Goal: Information Seeking & Learning: Find specific page/section

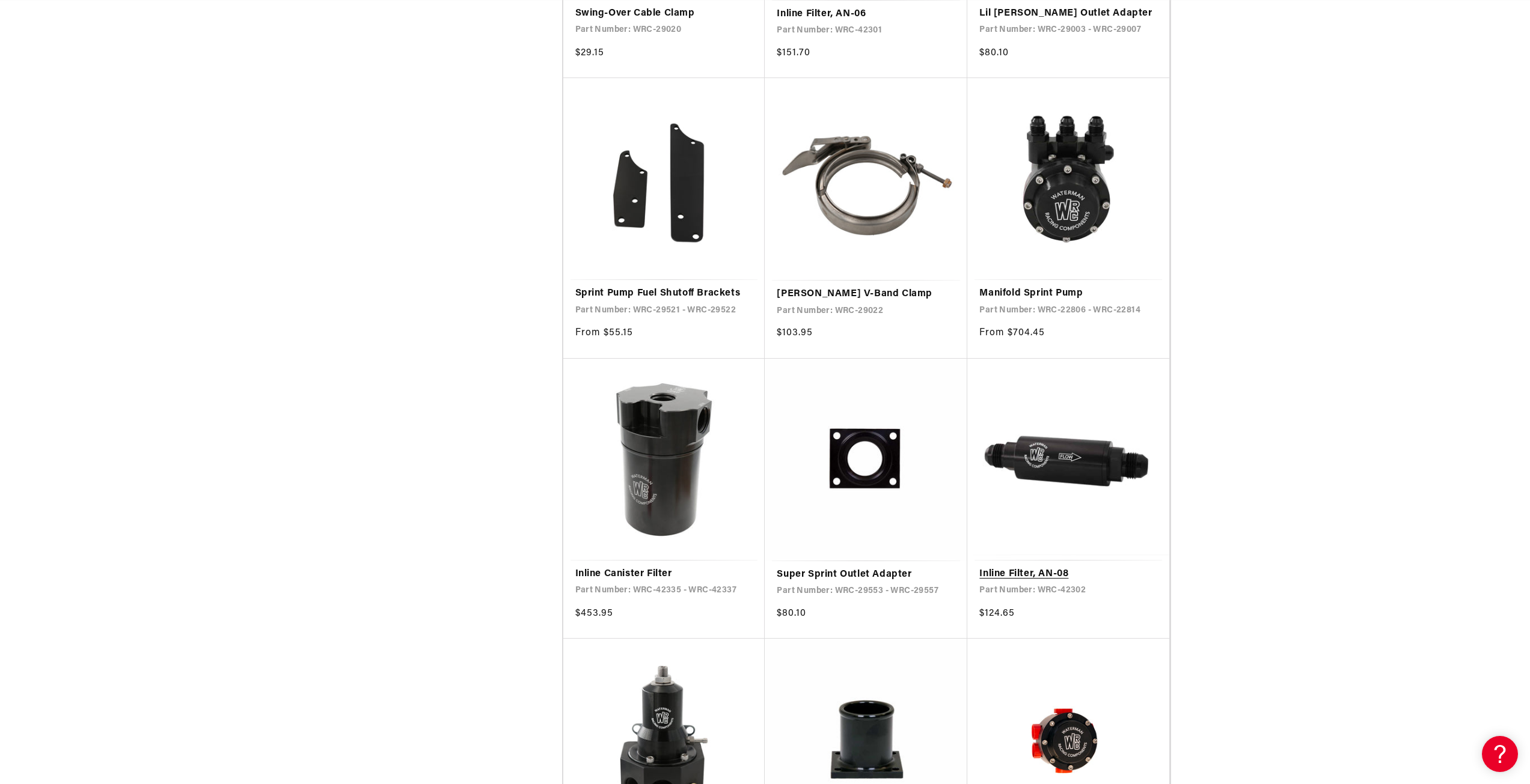
scroll to position [1683, 0]
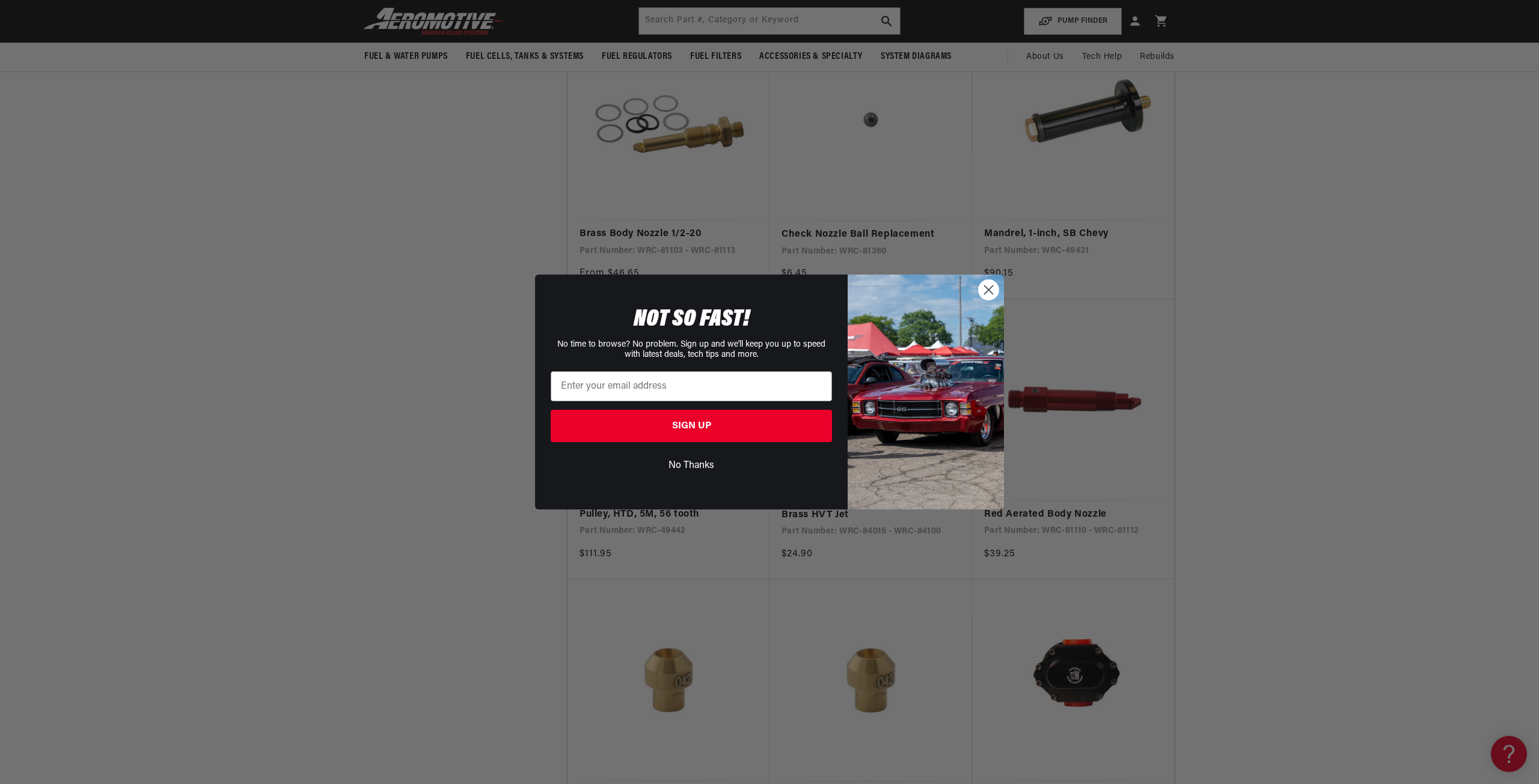
click at [977, 288] on img "POPUP Form" at bounding box center [926, 392] width 156 height 234
click at [986, 291] on circle "Close dialog" at bounding box center [988, 290] width 20 height 20
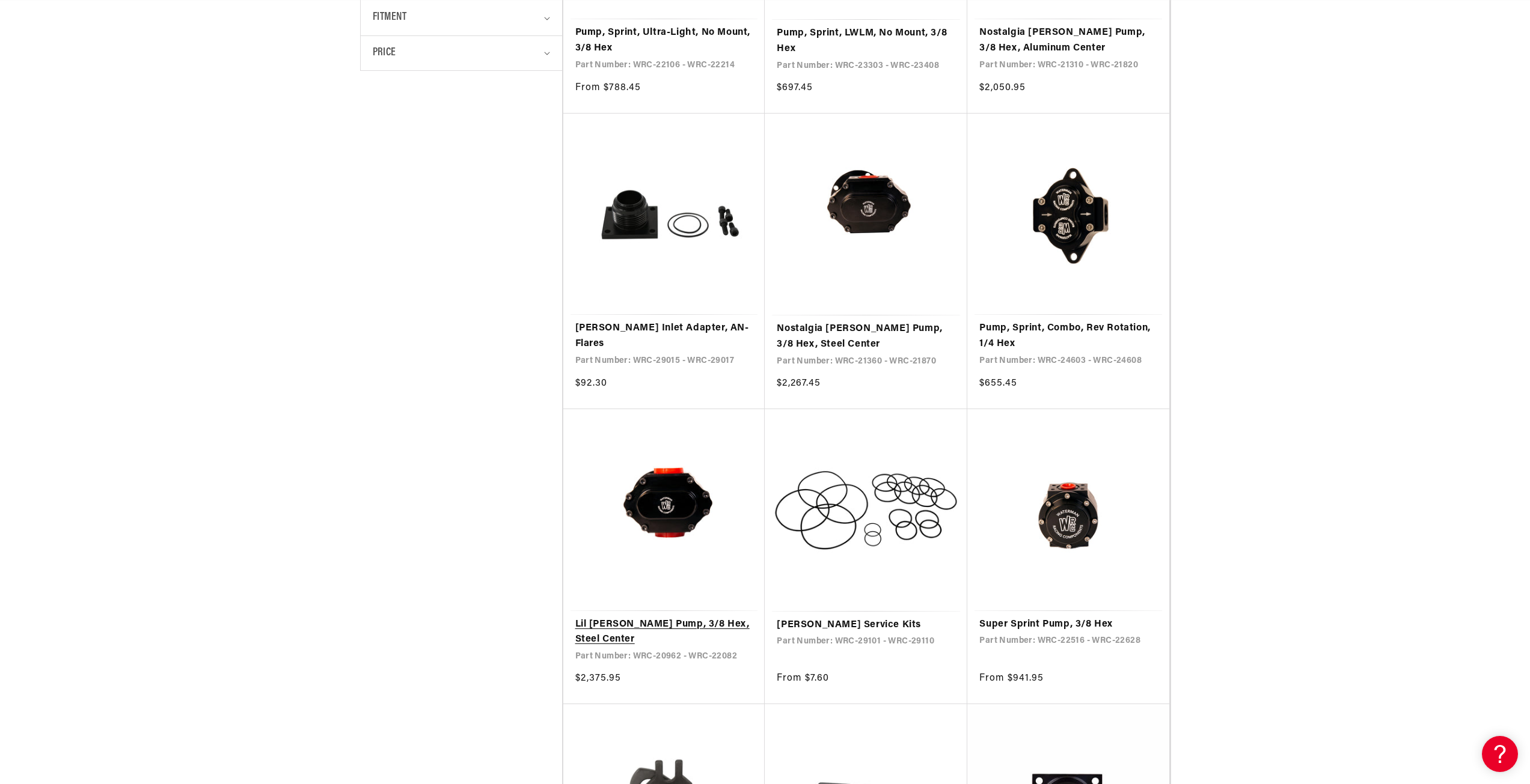
click at [663, 617] on link "Lil Bertha Pump, 3/8 Hex, Steel Center" at bounding box center [664, 632] width 178 height 31
click at [611, 625] on link "Lil Bertha Pump, 3/8 Hex, Steel Center" at bounding box center [664, 632] width 178 height 31
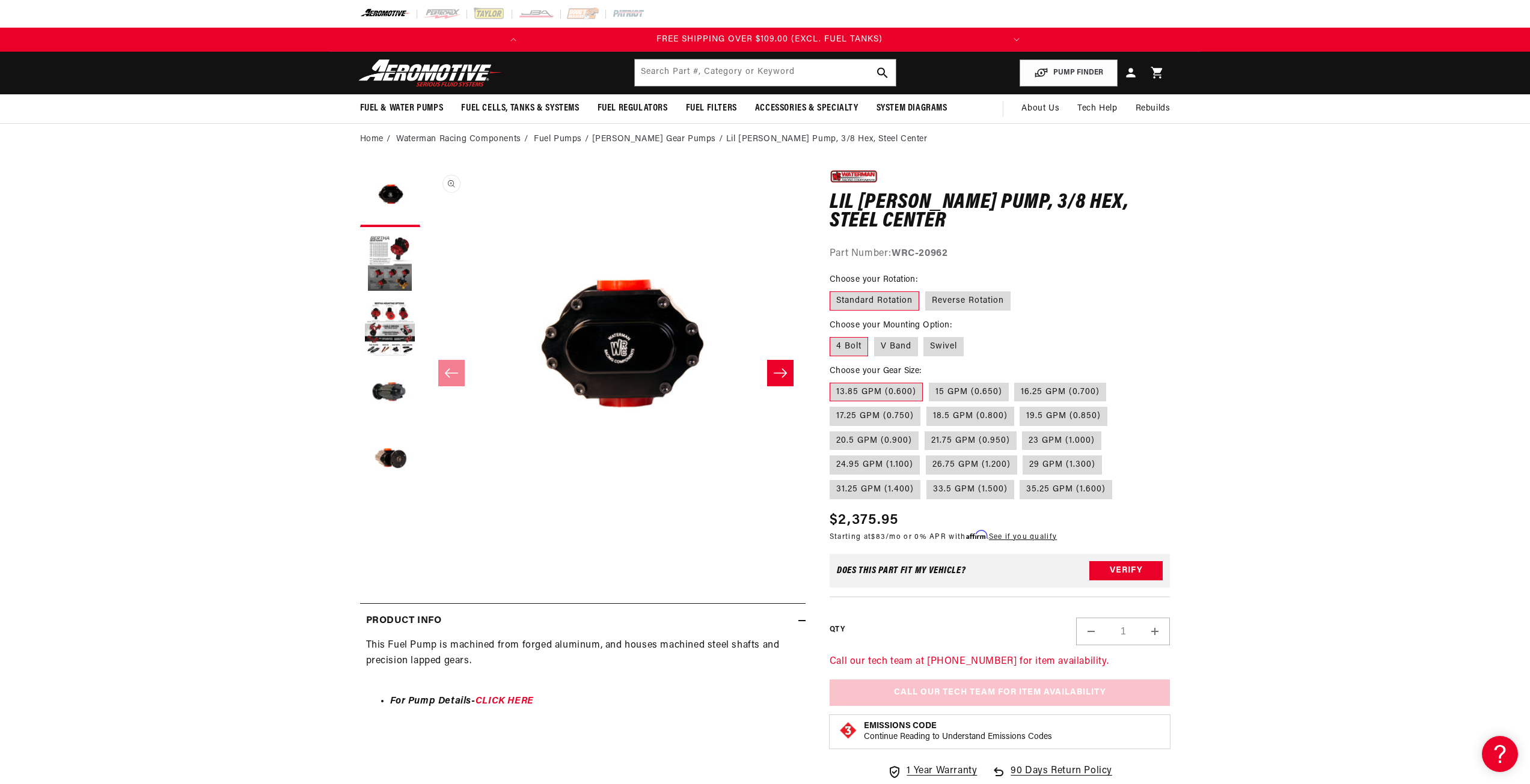
scroll to position [0, 476]
click at [933, 353] on label "Swivel" at bounding box center [944, 346] width 40 height 19
click at [925, 336] on input "Swivel" at bounding box center [924, 335] width 1 height 1
radio input "true"
click at [781, 376] on icon "Slide right" at bounding box center [780, 373] width 14 height 12
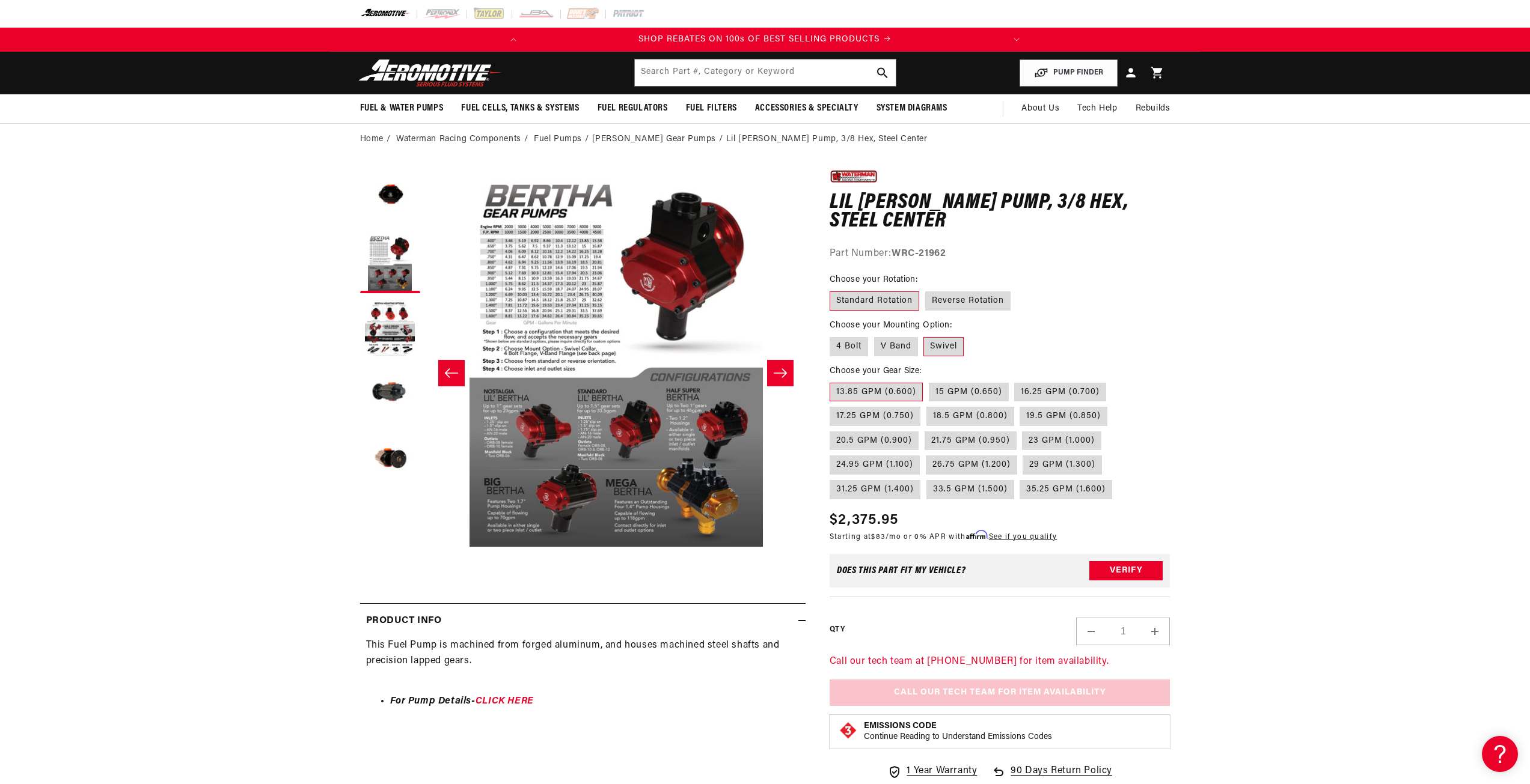
click at [781, 376] on icon "Slide right" at bounding box center [780, 373] width 14 height 12
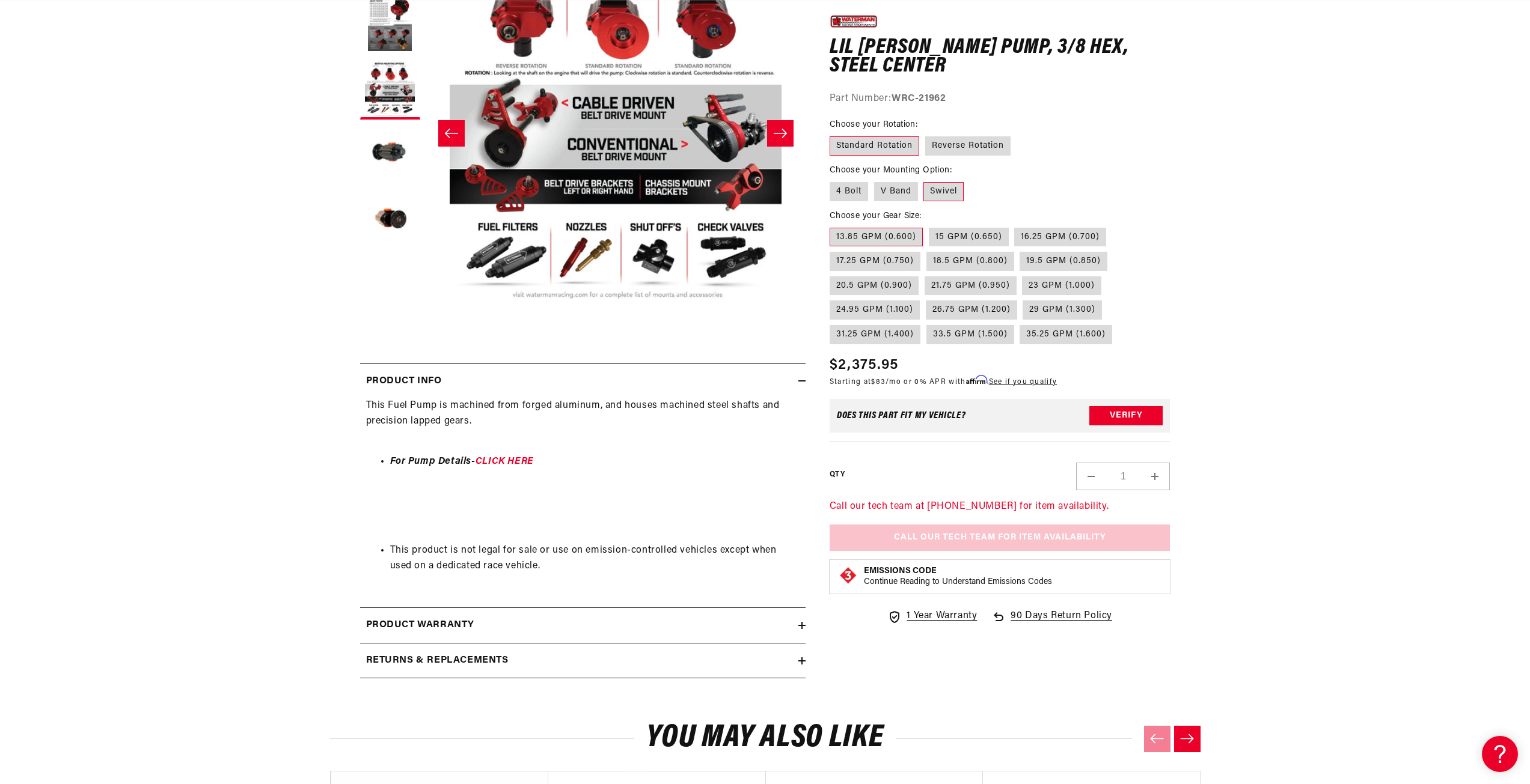
scroll to position [241, 0]
click at [496, 460] on link "CLICK HERE" at bounding box center [505, 461] width 59 height 9
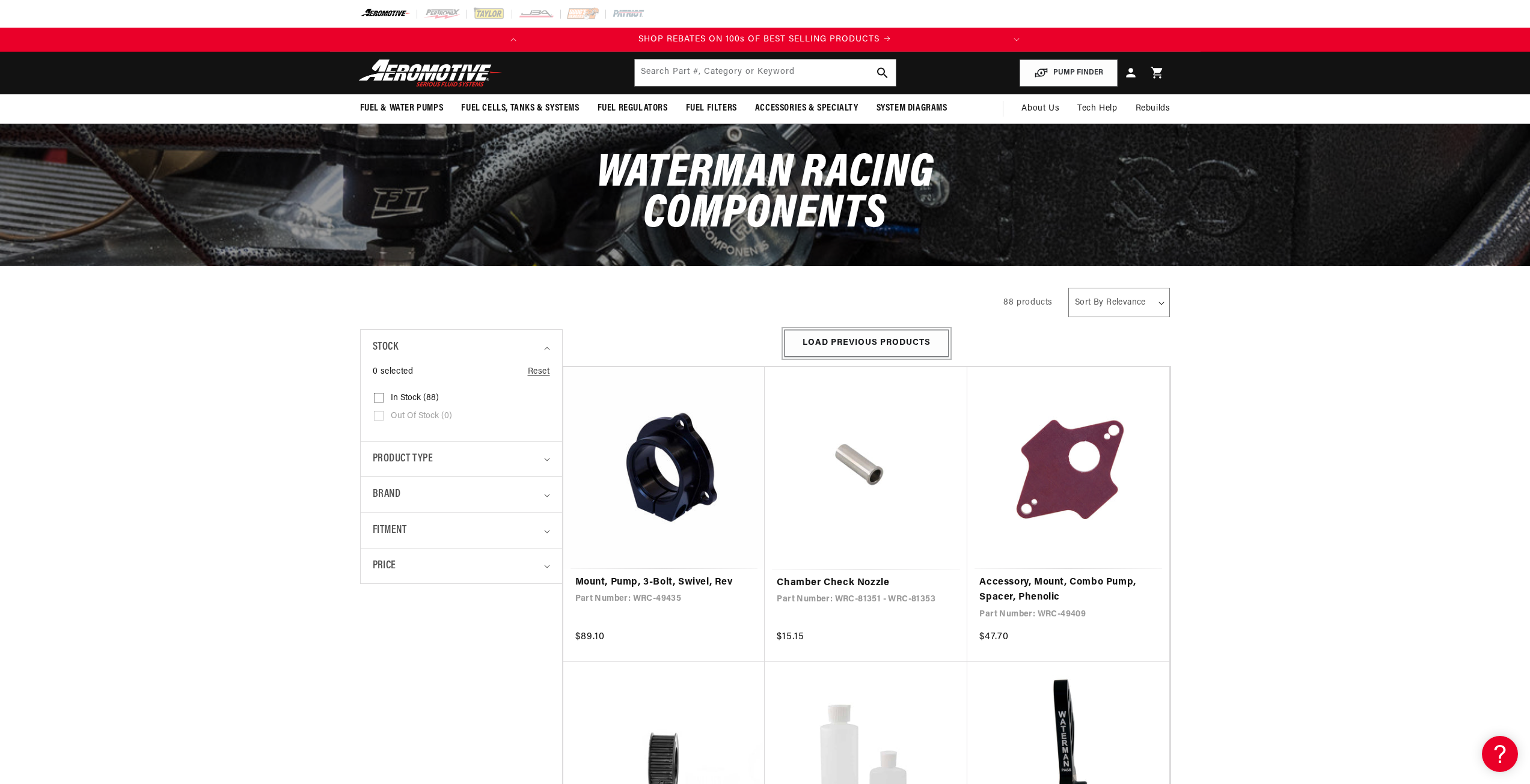
click at [856, 349] on button "Load Previous Products" at bounding box center [866, 343] width 164 height 27
click at [840, 343] on button "Load Previous Products" at bounding box center [866, 343] width 164 height 27
click at [481, 462] on div "Product type" at bounding box center [456, 459] width 167 height 17
click at [429, 513] on span "Waterman Racing Components (87)" at bounding box center [460, 515] width 139 height 21
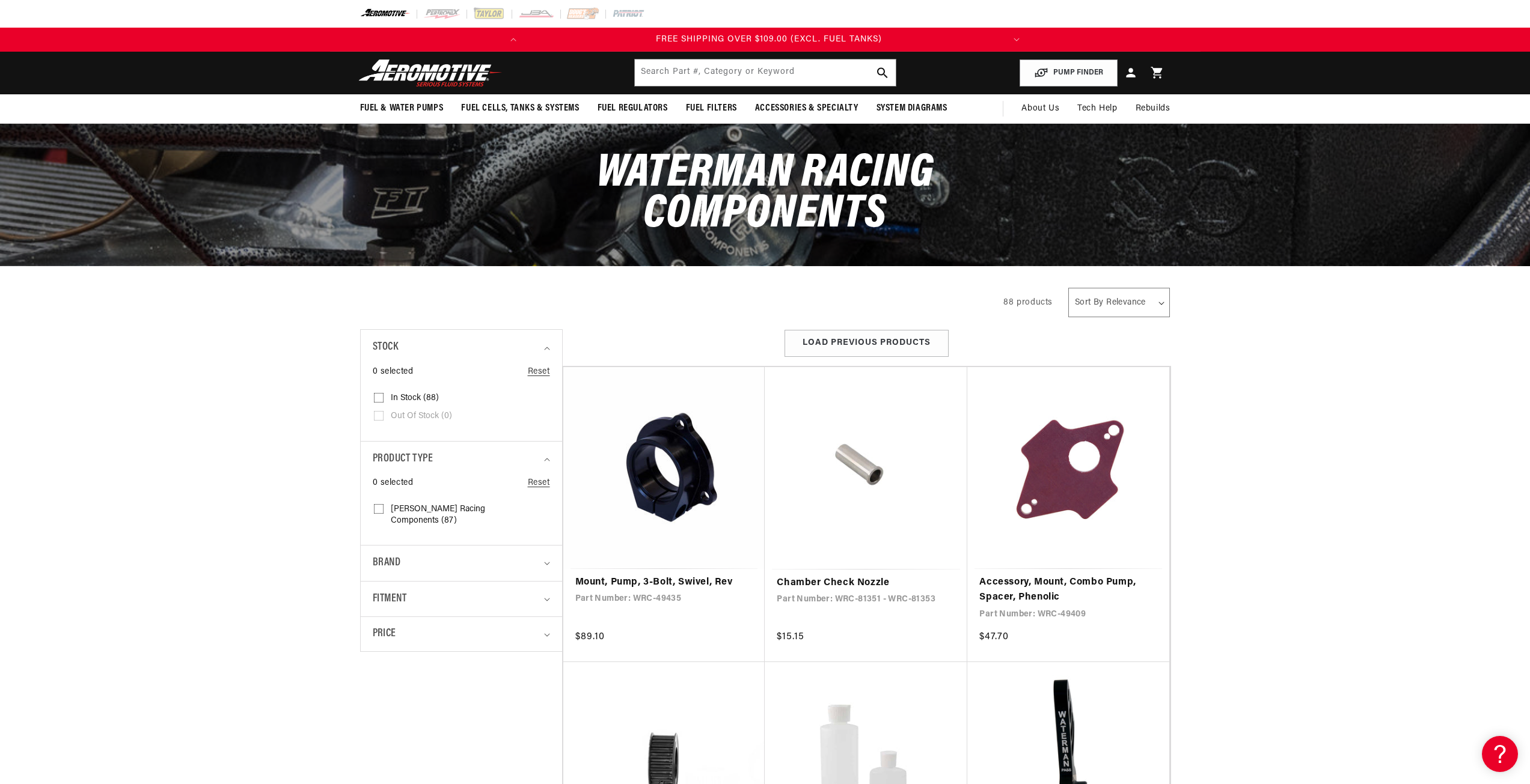
click at [384, 513] on input "Waterman Racing Components (87) Waterman Racing Components (87 products)" at bounding box center [379, 511] width 9 height 9
checkbox input "true"
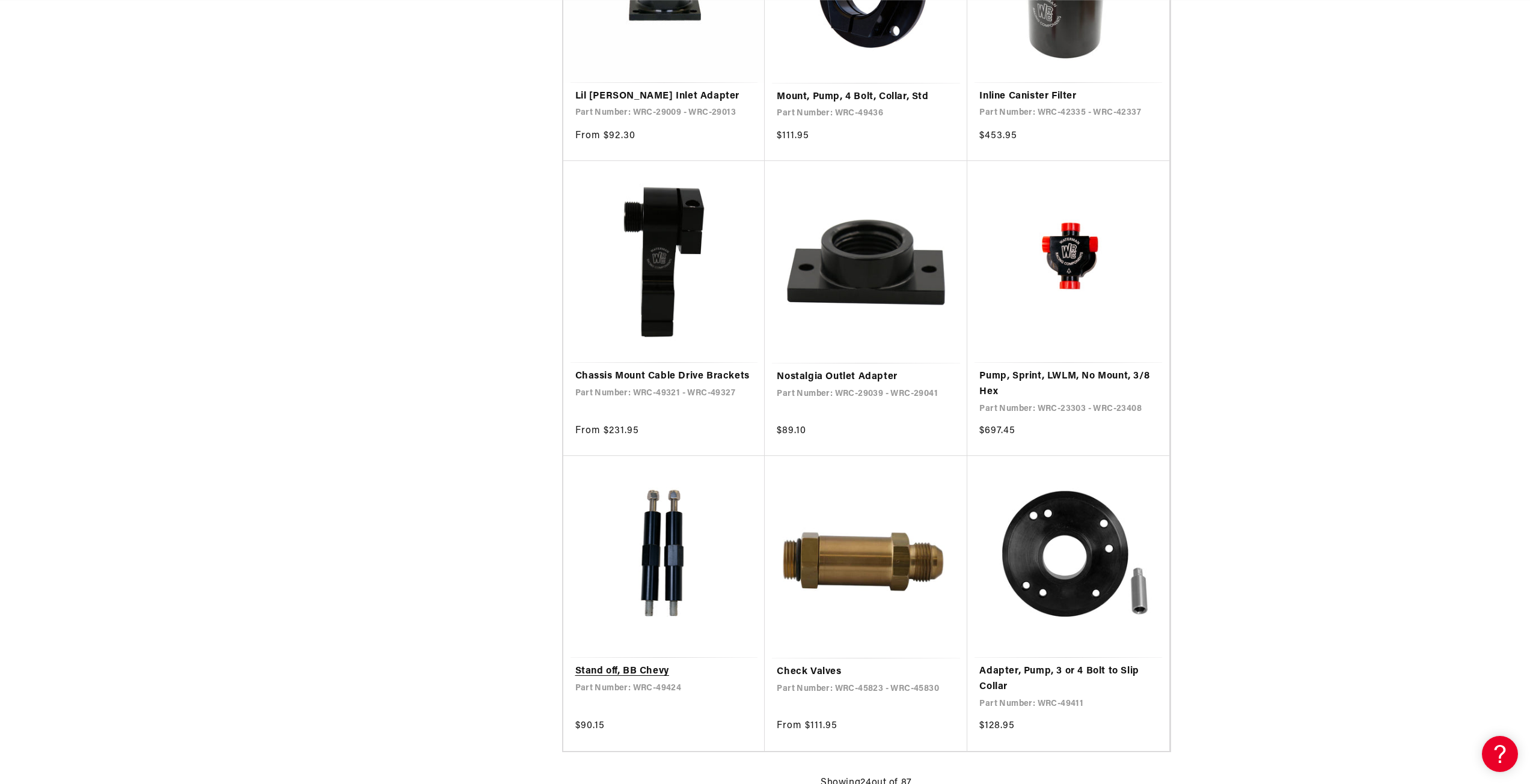
scroll to position [1923, 0]
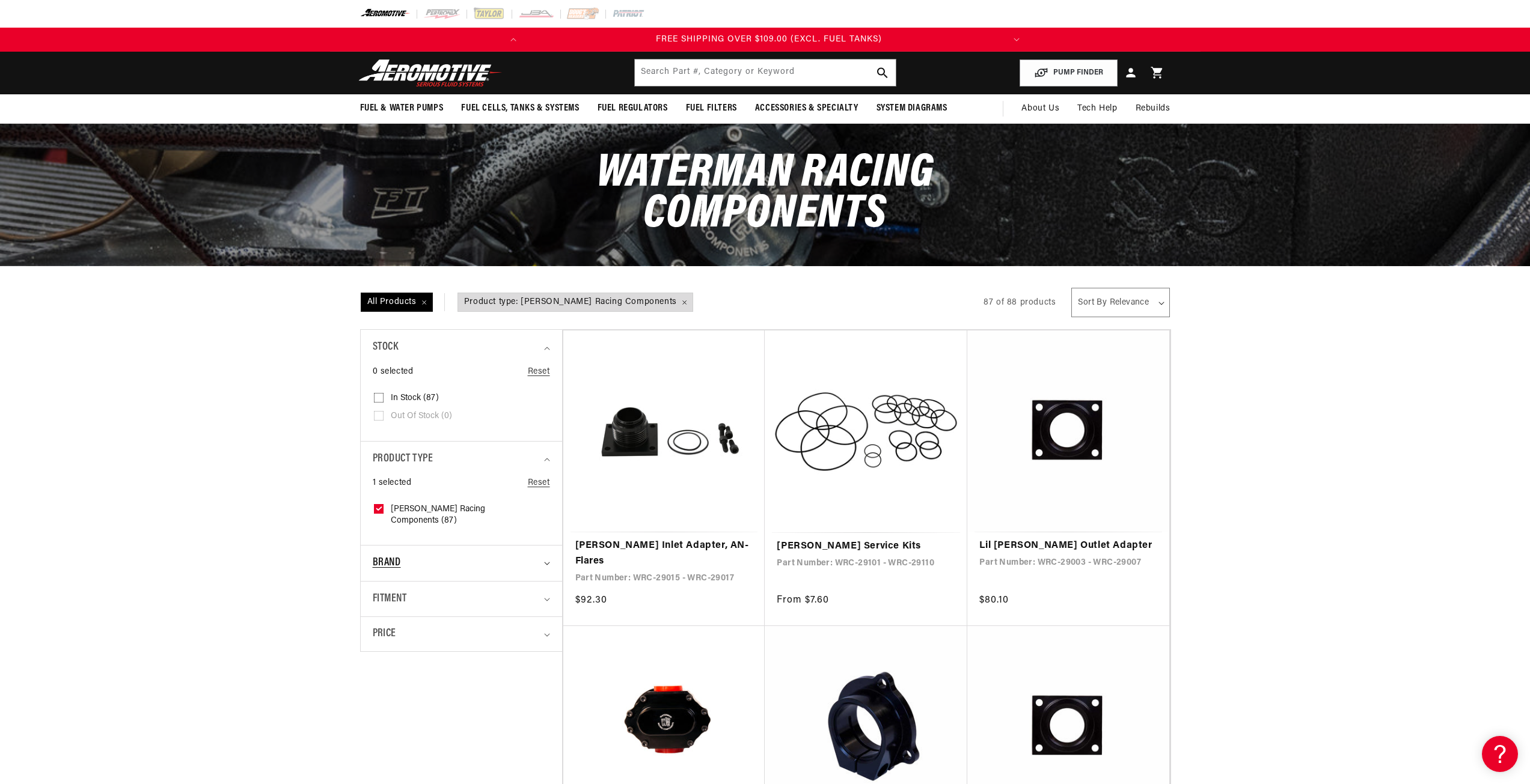
click at [537, 555] on div "Brand" at bounding box center [456, 563] width 167 height 17
click at [541, 650] on summary "Fitment" at bounding box center [461, 668] width 177 height 36
click at [1042, 76] on button "PUMP FINDER" at bounding box center [1069, 73] width 98 height 27
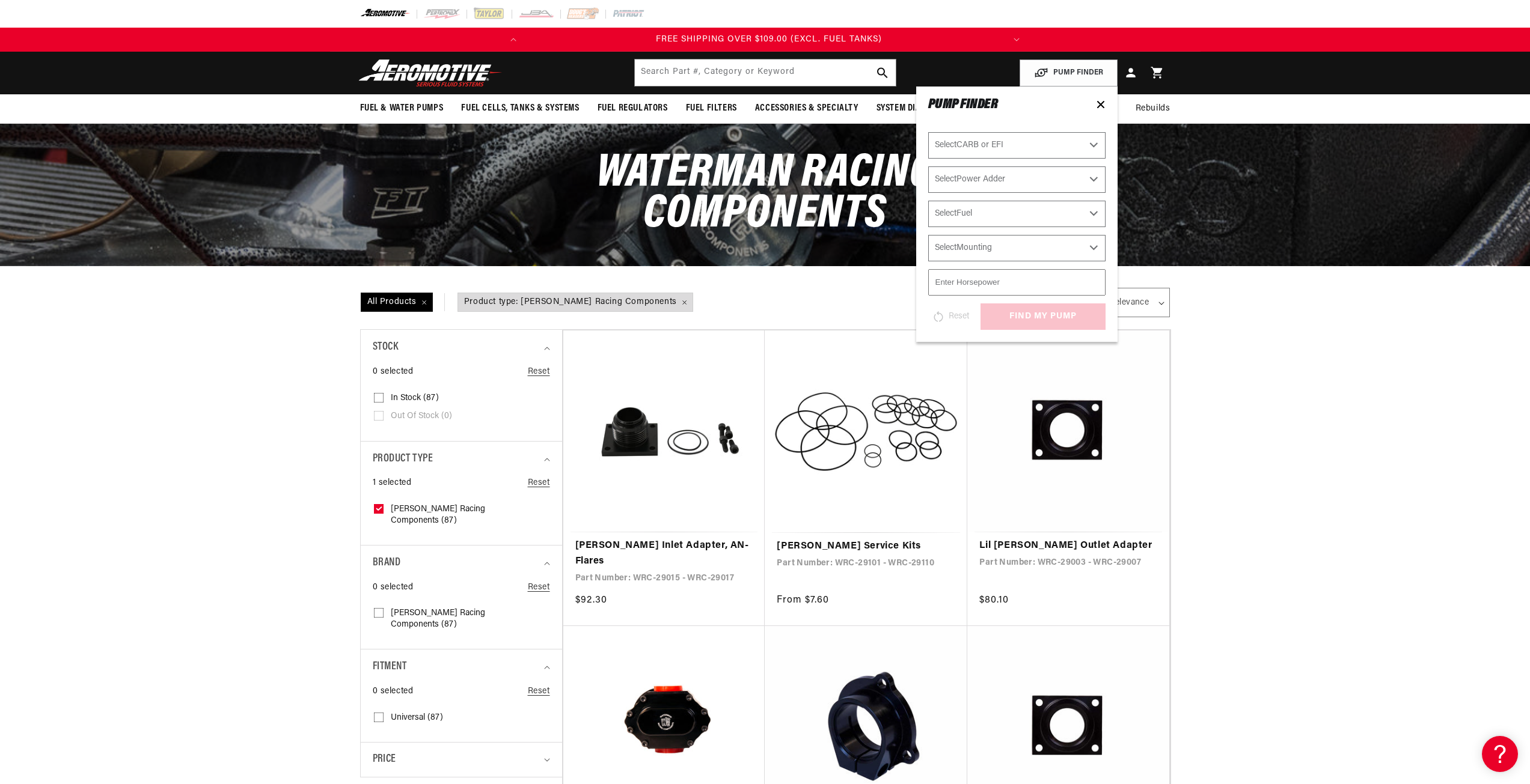
click at [1019, 146] on select "Select CARB or EFI Carbureted Fuel Injected" at bounding box center [1017, 145] width 177 height 26
select select "Fuel-Injected"
click at [929, 132] on select "Select CARB or EFI Carbureted Fuel Injected" at bounding box center [1017, 145] width 177 height 26
select select "Fuel-Injected"
click at [986, 185] on select "Select Power Adder No - Naturally Aspirated Yes - Forced Induction" at bounding box center [1017, 179] width 177 height 26
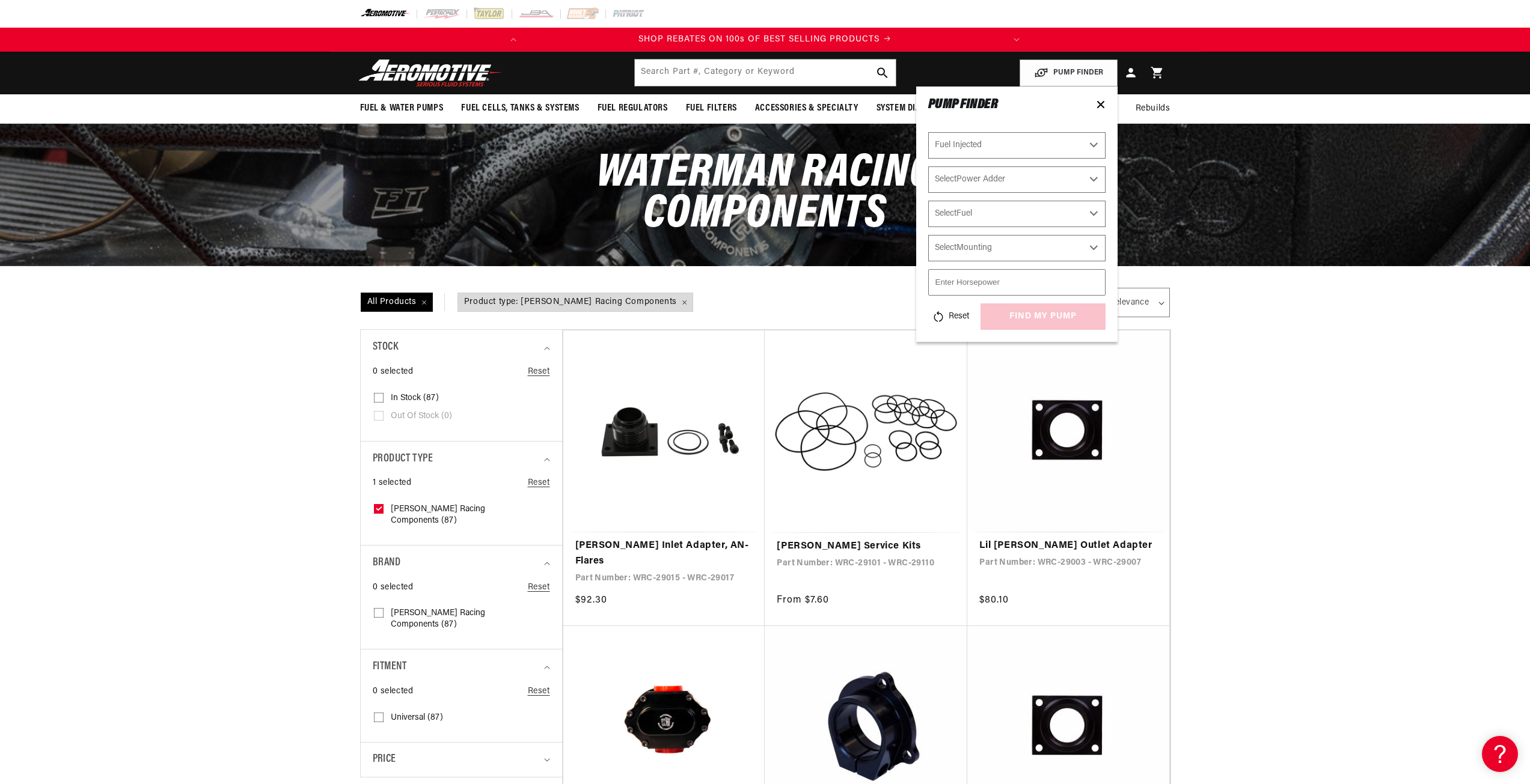
select select "Yes-Forced-Induction"
click at [929, 166] on select "Select Power Adder No - Naturally Aspirated Yes - Forced Induction" at bounding box center [1017, 179] width 177 height 26
select select "Yes-Forced-Induction"
click at [983, 217] on select "Select Fuel E85 Gas" at bounding box center [1017, 213] width 177 height 26
click at [995, 211] on select "Select Fuel E85 Gas" at bounding box center [1017, 213] width 177 height 26
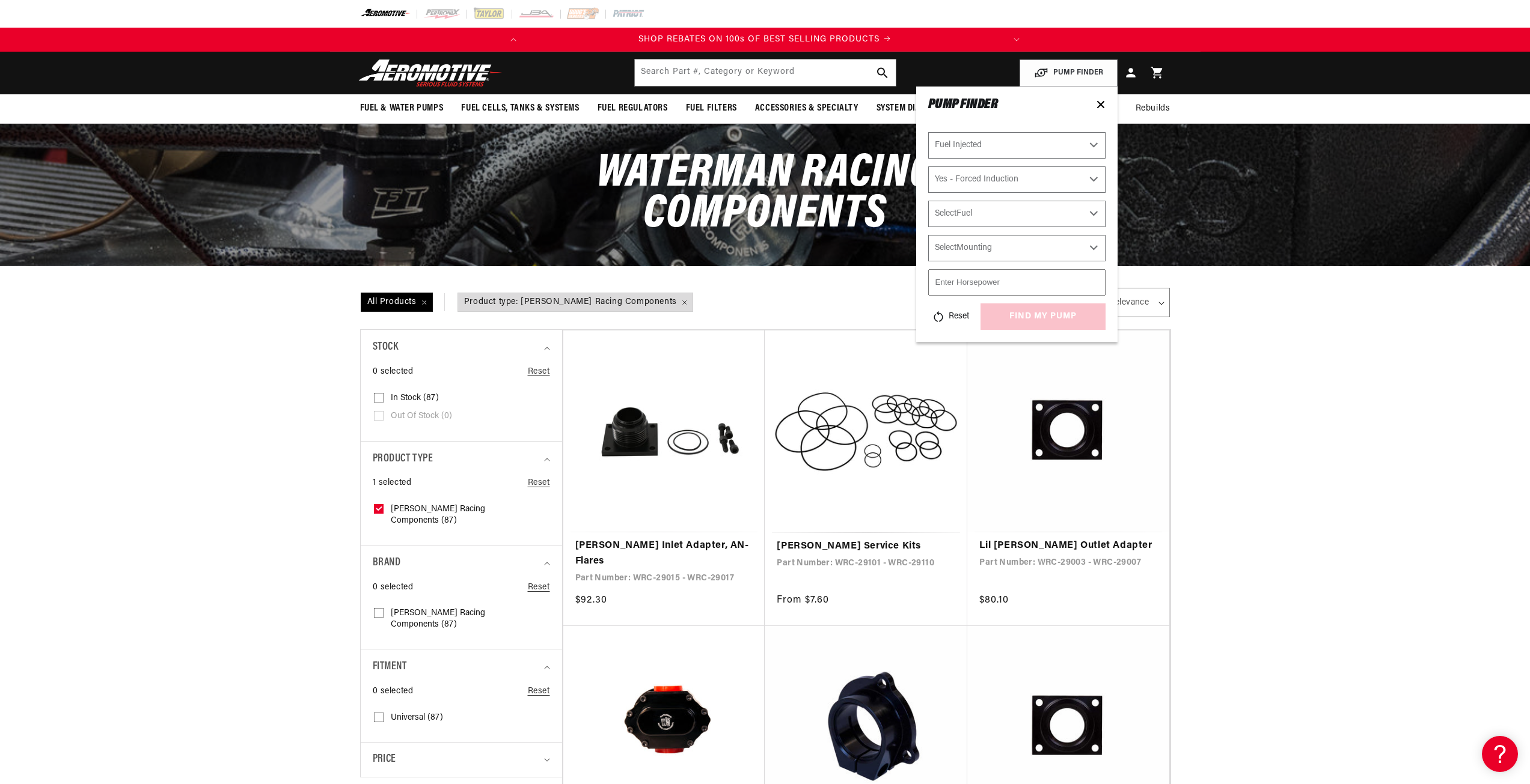
click at [1051, 213] on select "Select Fuel E85 Gas" at bounding box center [1017, 213] width 177 height 26
select select "E85"
click at [929, 201] on select "Select Fuel E85 Gas" at bounding box center [1017, 213] width 177 height 26
select select "E85"
click at [1006, 253] on select "Select Mounting External In-Tank" at bounding box center [1017, 248] width 177 height 26
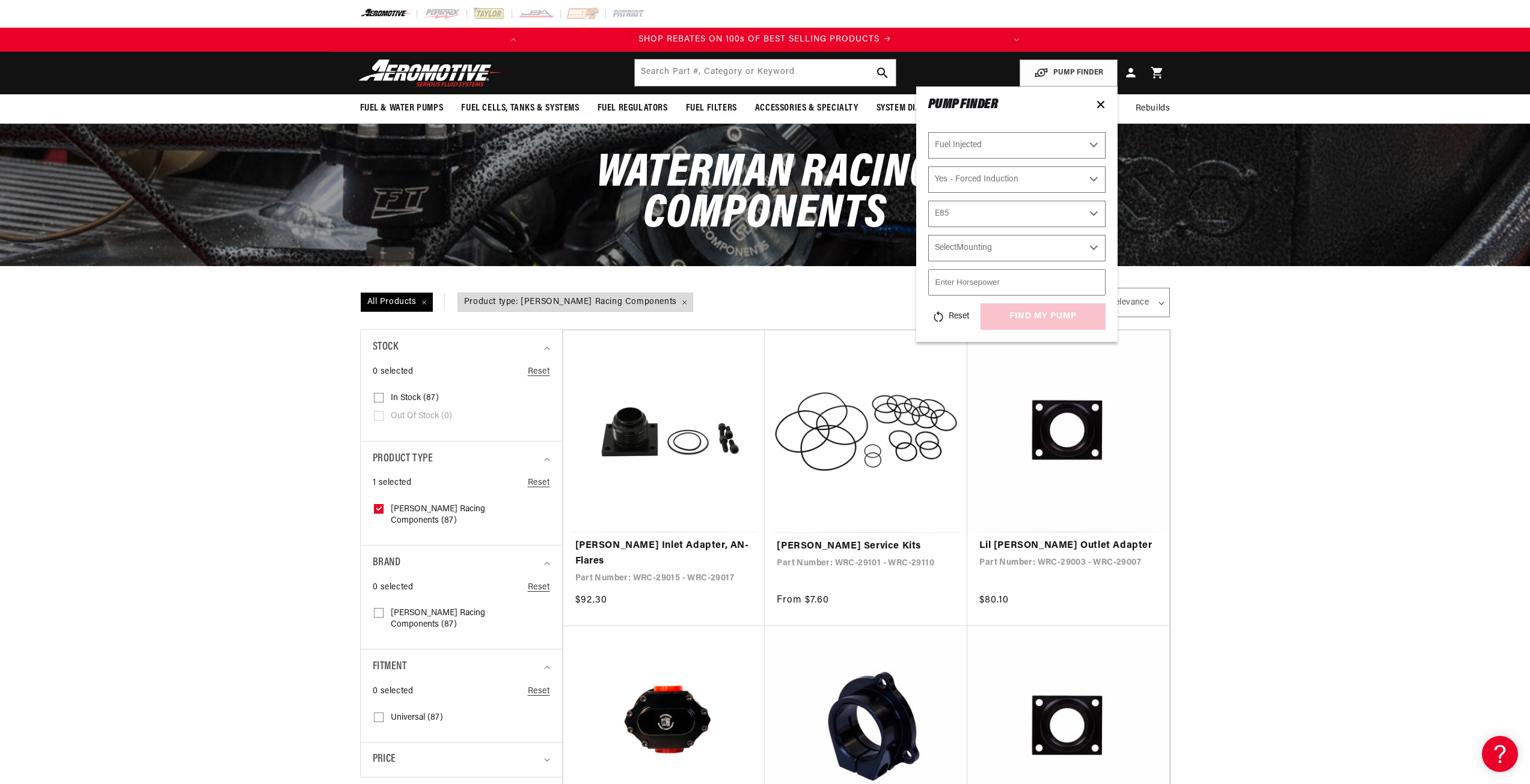
select select "External"
click at [929, 235] on select "Select Mounting External In-Tank" at bounding box center [1017, 248] width 177 height 26
select select "External"
click at [989, 289] on input "number" at bounding box center [1017, 282] width 177 height 26
click at [1089, 282] on input "number" at bounding box center [1017, 282] width 177 height 26
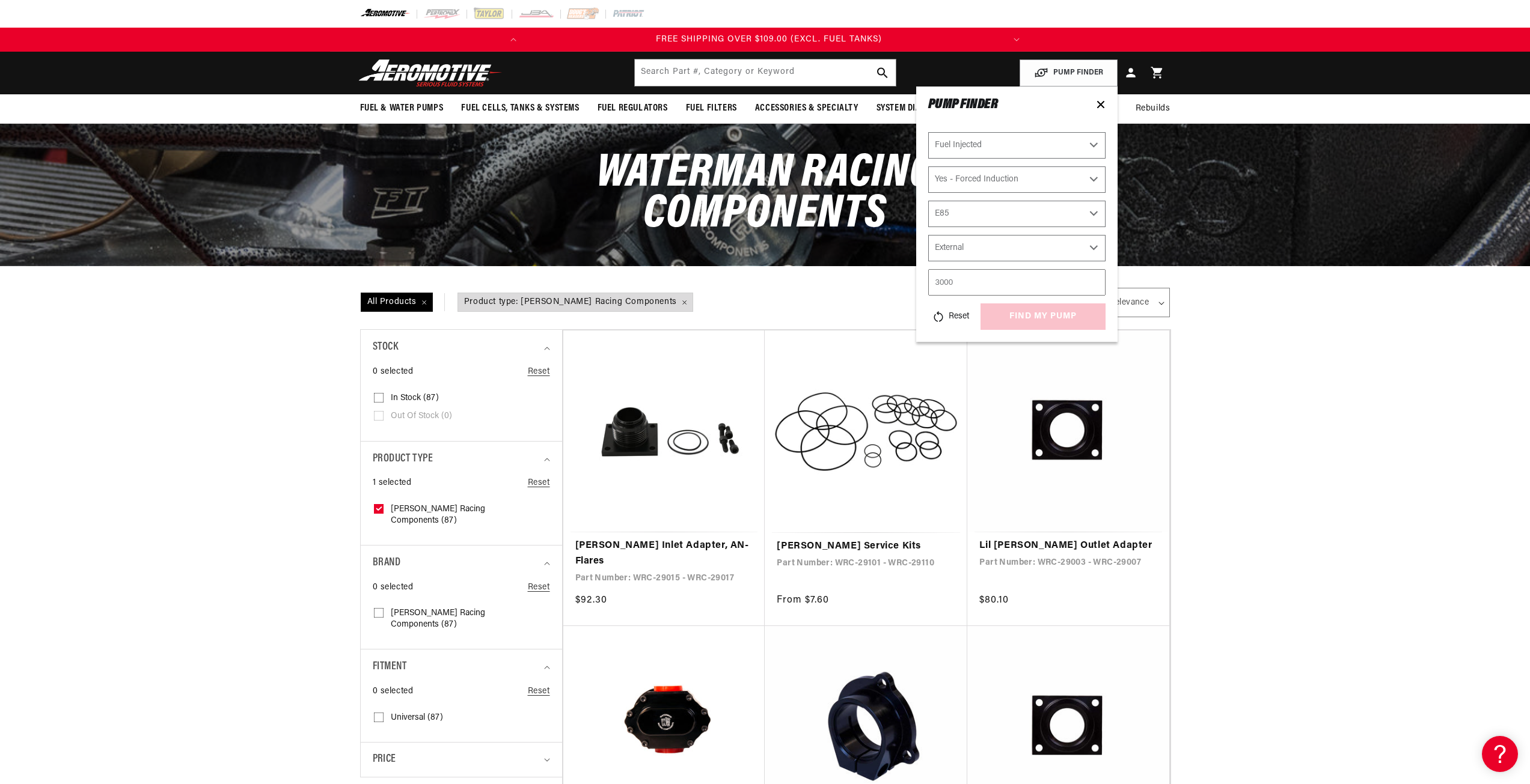
type input "3000"
click at [1032, 319] on div "Reset find my pump" at bounding box center [1017, 316] width 177 height 26
click at [1057, 318] on button "find my pump" at bounding box center [1043, 317] width 125 height 27
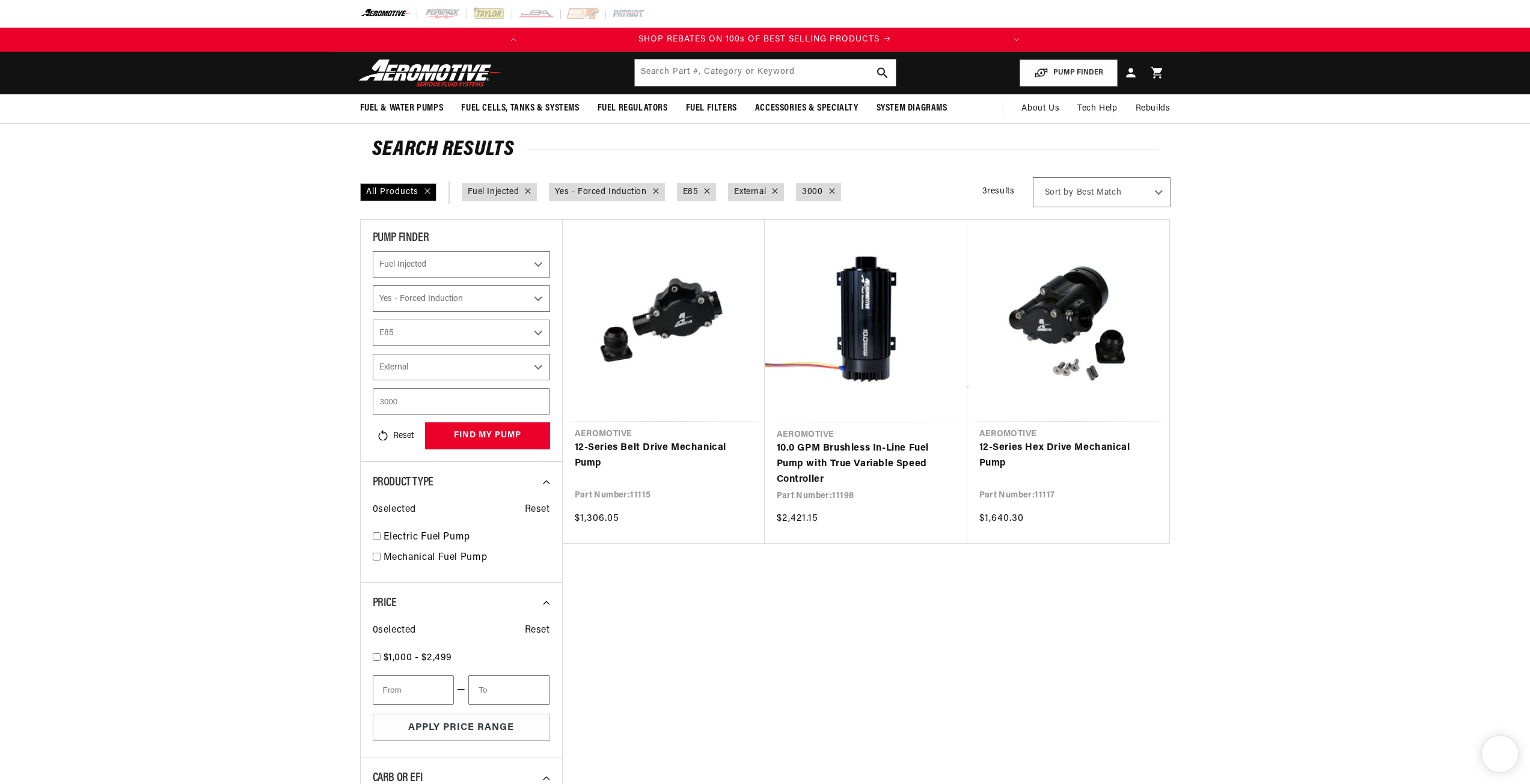
select select "Fuel-Injected"
select select "Yes-Forced-Induction"
select select "E85"
select select "External"
click at [708, 70] on input "text" at bounding box center [765, 72] width 261 height 26
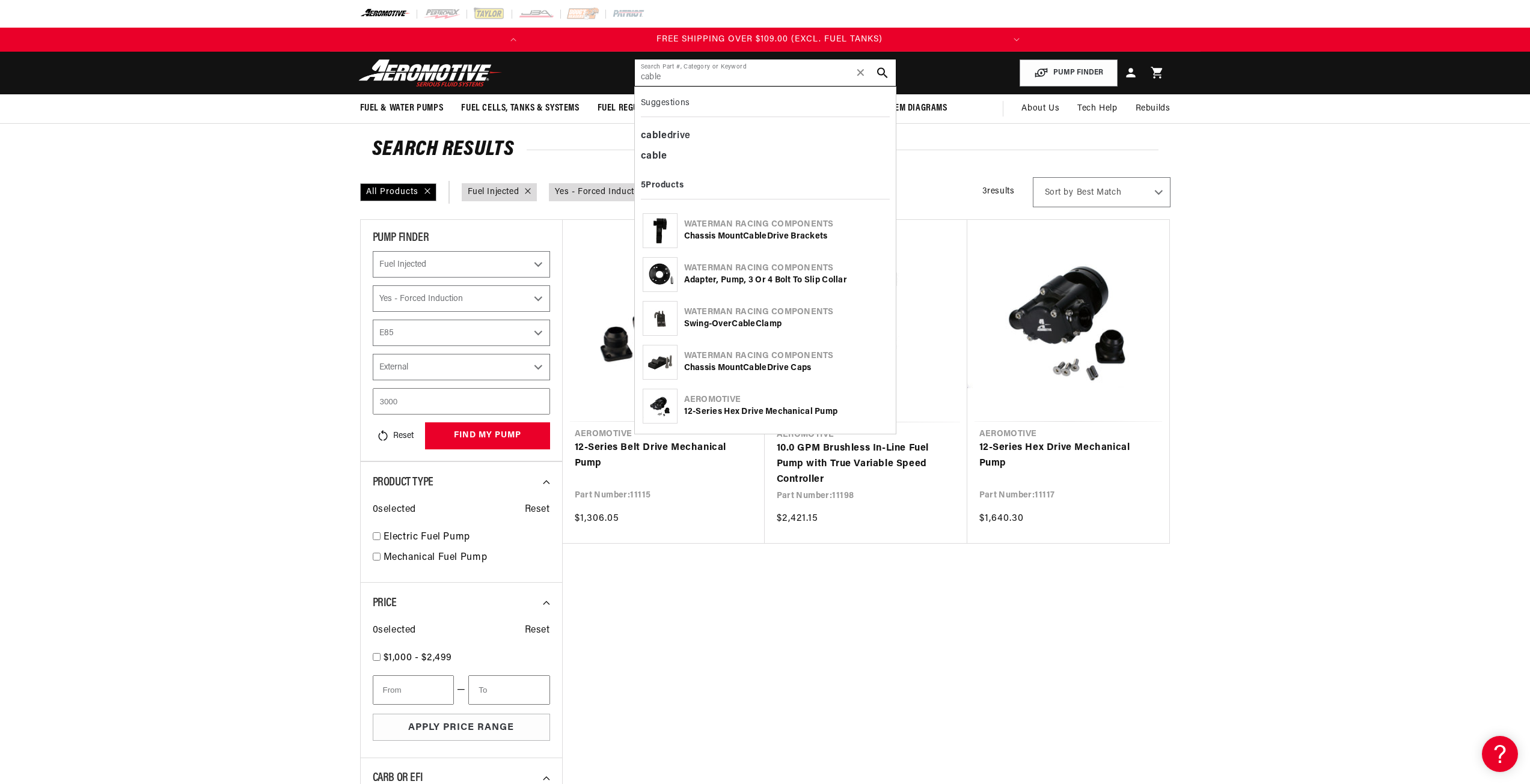
scroll to position [0, 476]
type input "cable"
click at [661, 155] on b "cable" at bounding box center [654, 156] width 26 height 9
select select "CarbOrEFI"
select select "PowerAdder"
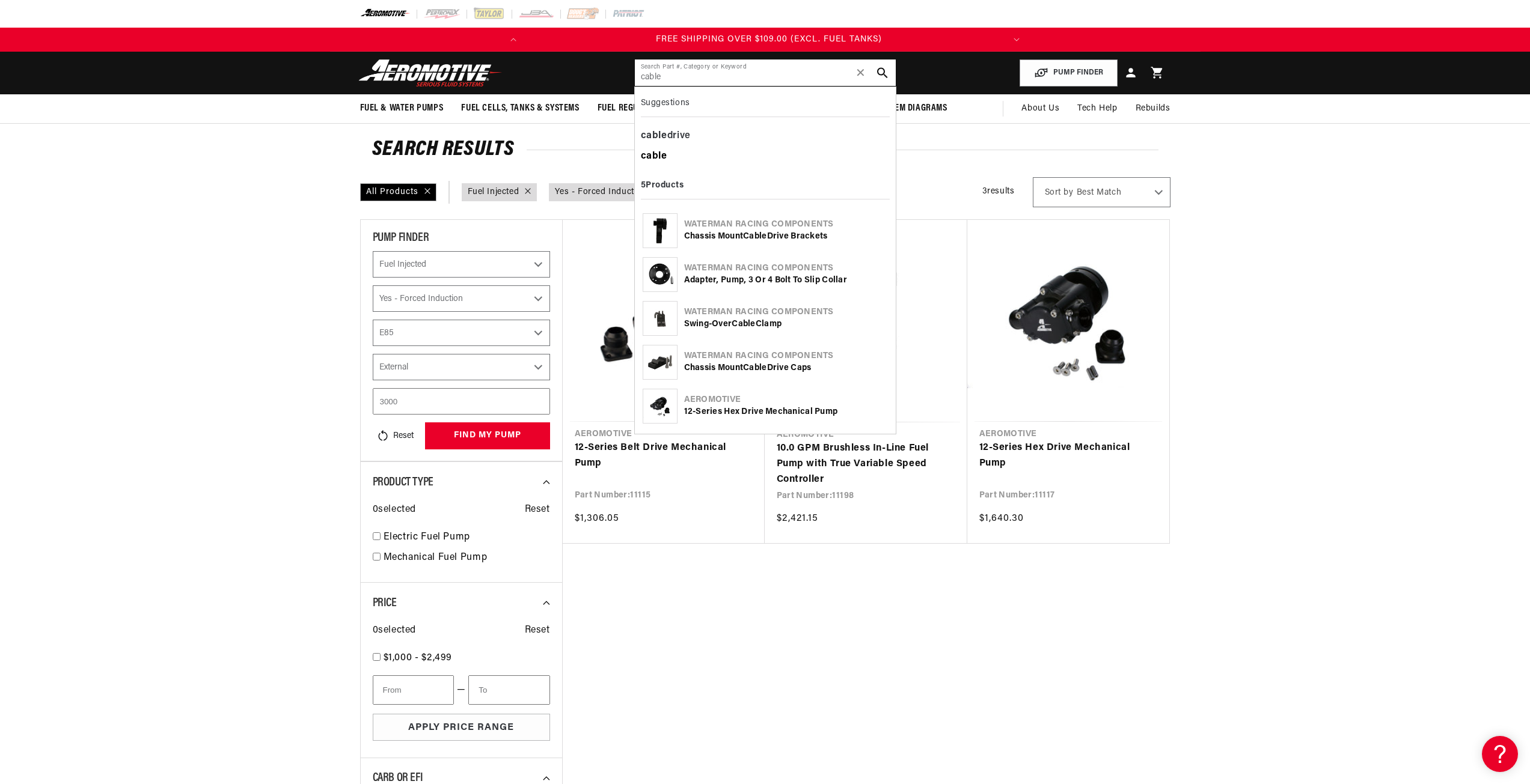
select select "Fuel"
select select "Mounting"
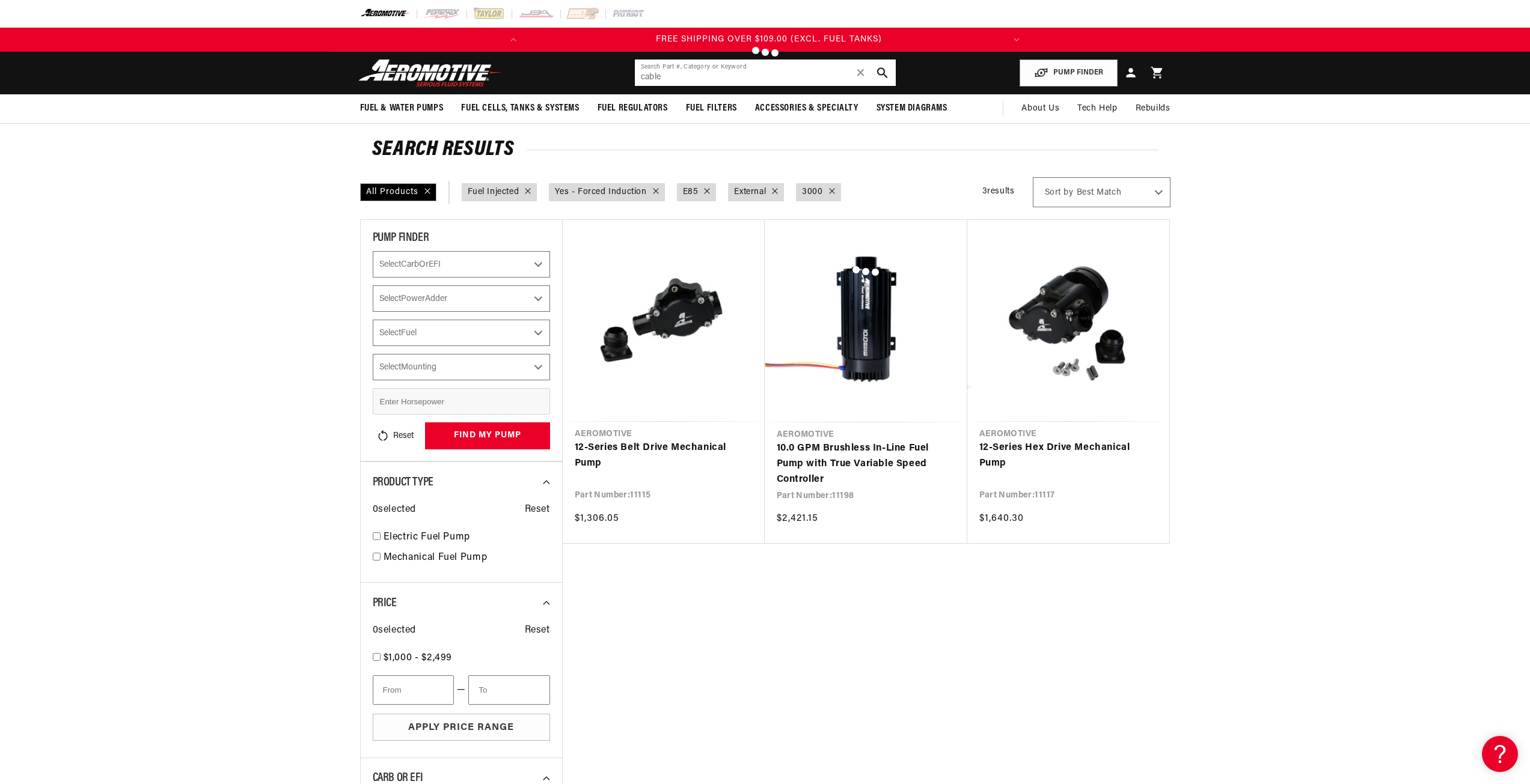
select select "CARB or EFI"
select select "Power Adder"
select select "Fuel"
select select "Mounting"
